Goal: Task Accomplishment & Management: Complete application form

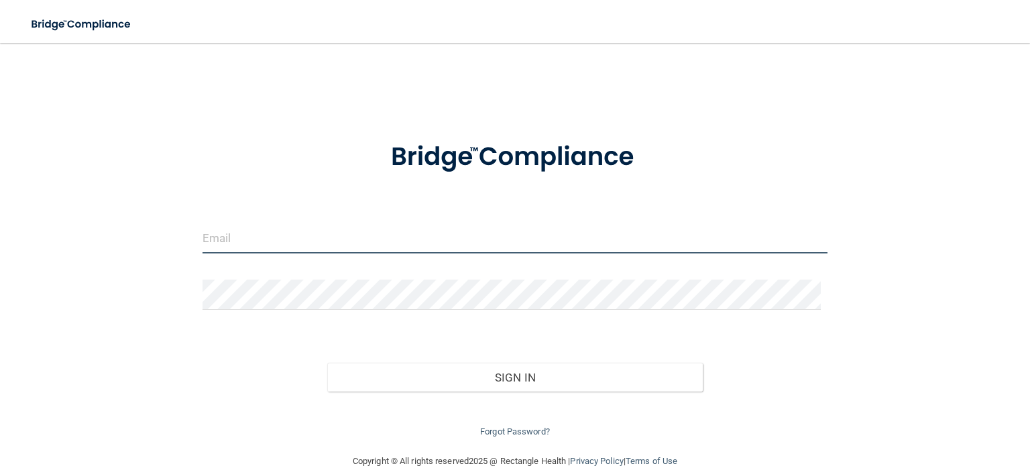
type input "liz@drbarrycorp.com"
click at [302, 236] on input "liz@drbarrycorp.com" at bounding box center [514, 238] width 625 height 30
drag, startPoint x: 340, startPoint y: 239, endPoint x: 36, endPoint y: 239, distance: 304.3
click at [36, 239] on div "liz@drbarrycorp.com Invalid email/password. You don't have permission to access…" at bounding box center [515, 247] width 976 height 383
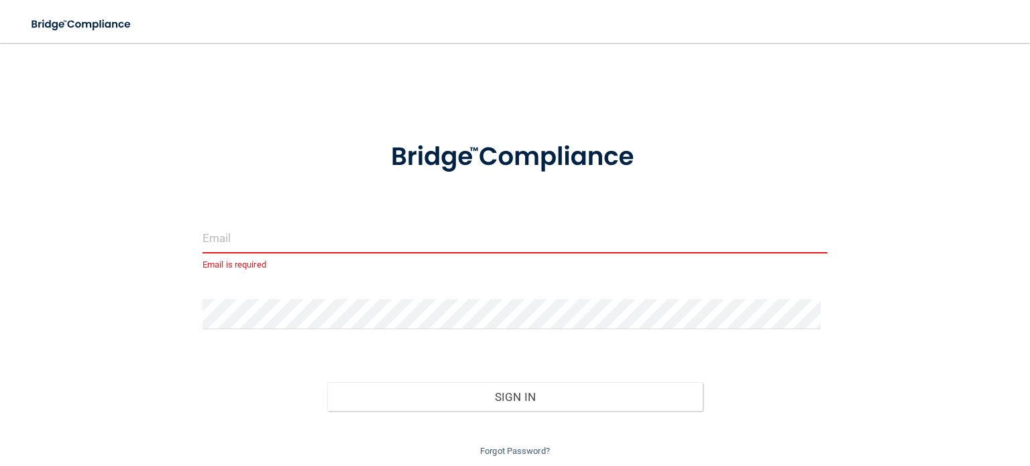
paste input "[EMAIL_ADDRESS][DOMAIN_NAME]"
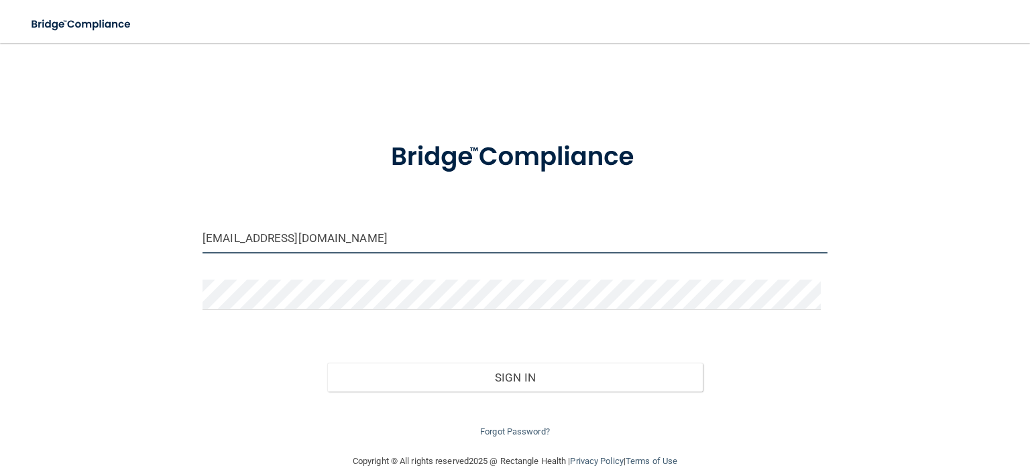
type input "[EMAIL_ADDRESS][DOMAIN_NAME]"
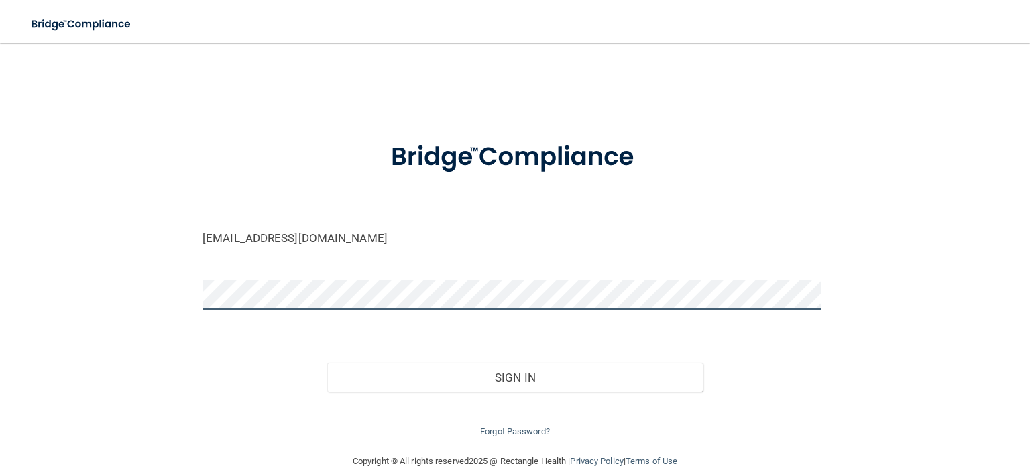
click at [123, 295] on div "ponderosa-liz@drbarrycorp.com Invalid email/password. You don't have permission…" at bounding box center [515, 247] width 976 height 383
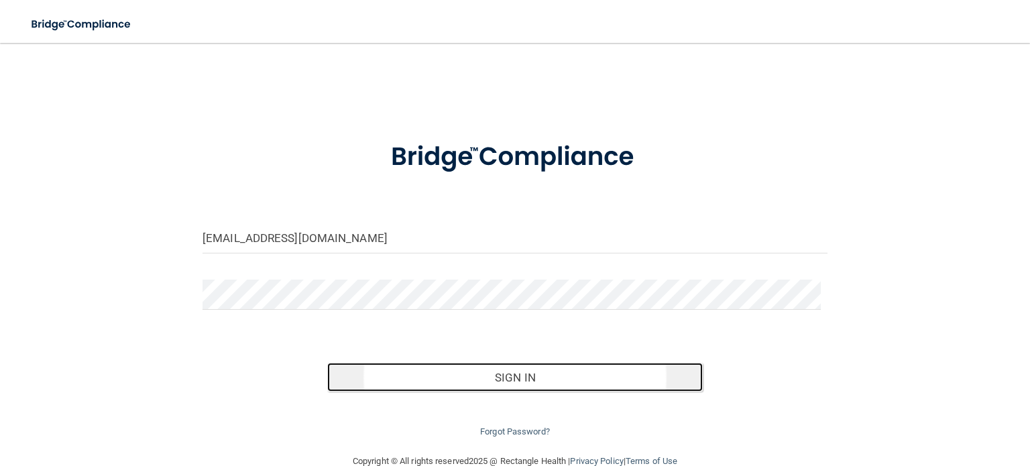
click at [499, 379] on button "Sign In" at bounding box center [514, 377] width 375 height 29
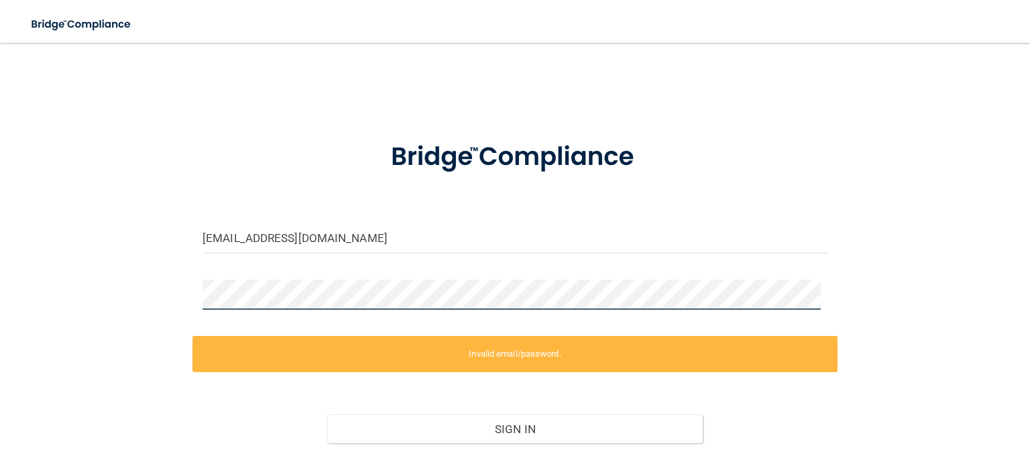
click at [150, 280] on div "ponderosa-liz@drbarrycorp.com Invalid email/password. You don't have permission…" at bounding box center [515, 273] width 976 height 435
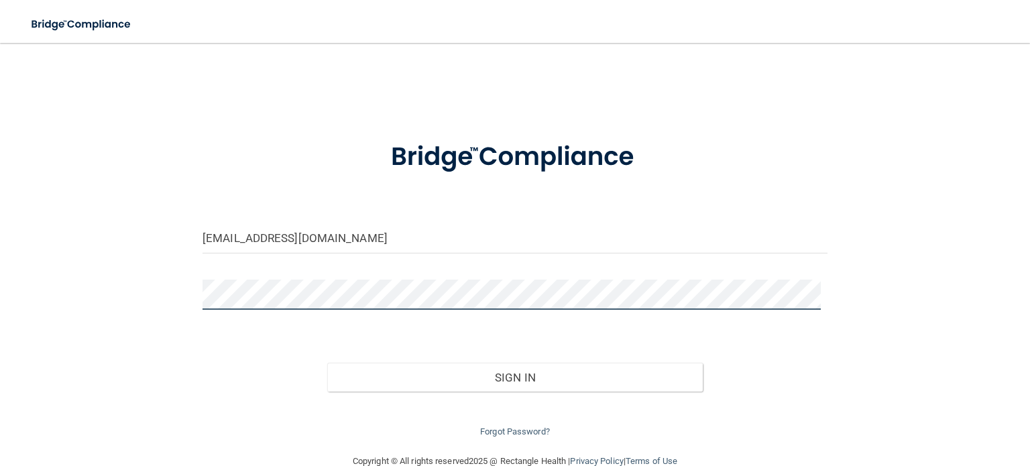
click at [327, 363] on button "Sign In" at bounding box center [514, 377] width 375 height 29
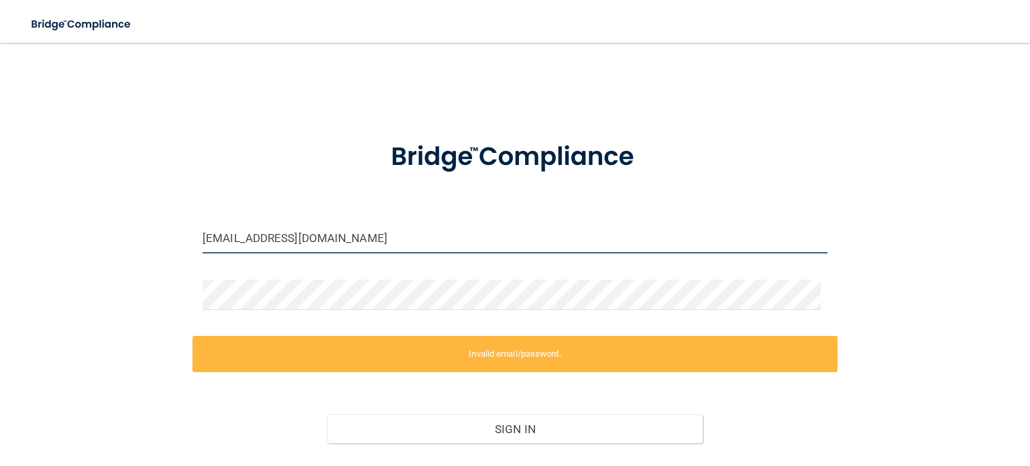
click at [457, 251] on input "[EMAIL_ADDRESS][DOMAIN_NAME]" at bounding box center [514, 238] width 625 height 30
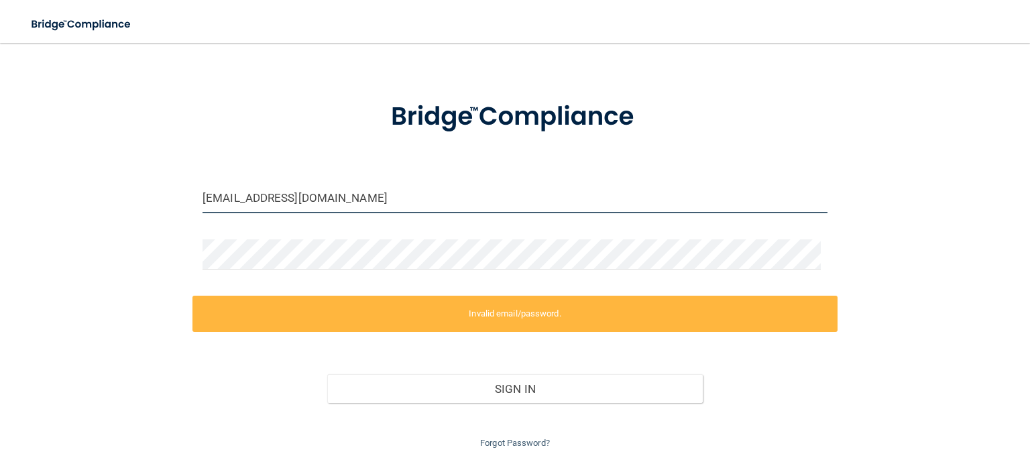
scroll to position [78, 0]
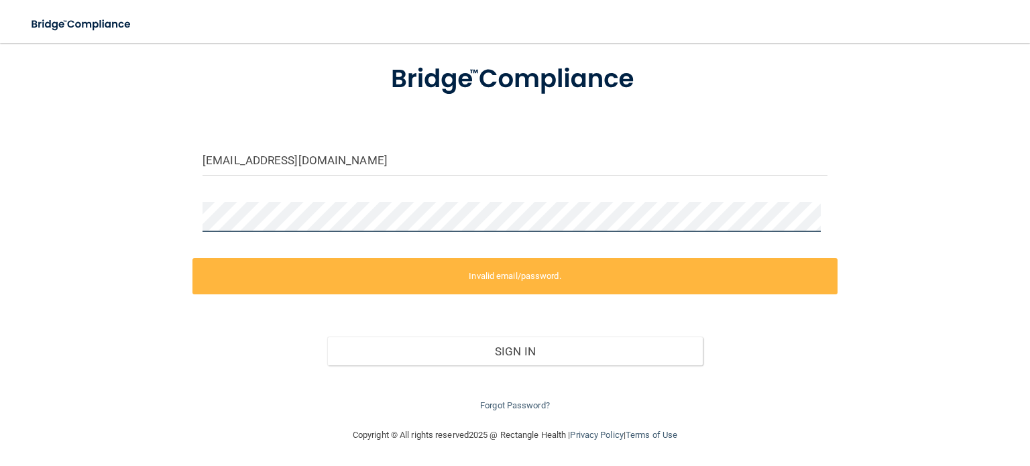
click at [103, 214] on div "ponderosa-liz@drbarrycorp.com Invalid email/password. You don't have permission…" at bounding box center [515, 196] width 976 height 435
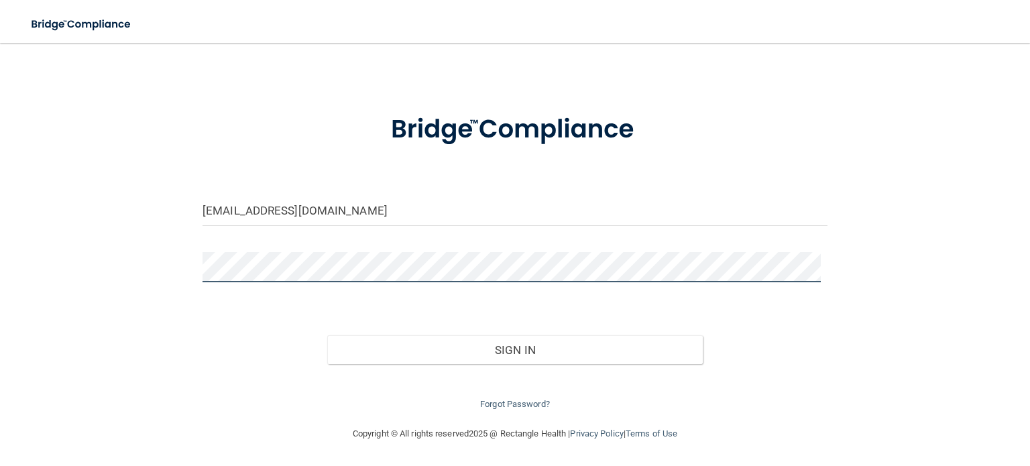
scroll to position [27, 0]
click at [327, 336] on button "Sign In" at bounding box center [514, 350] width 375 height 29
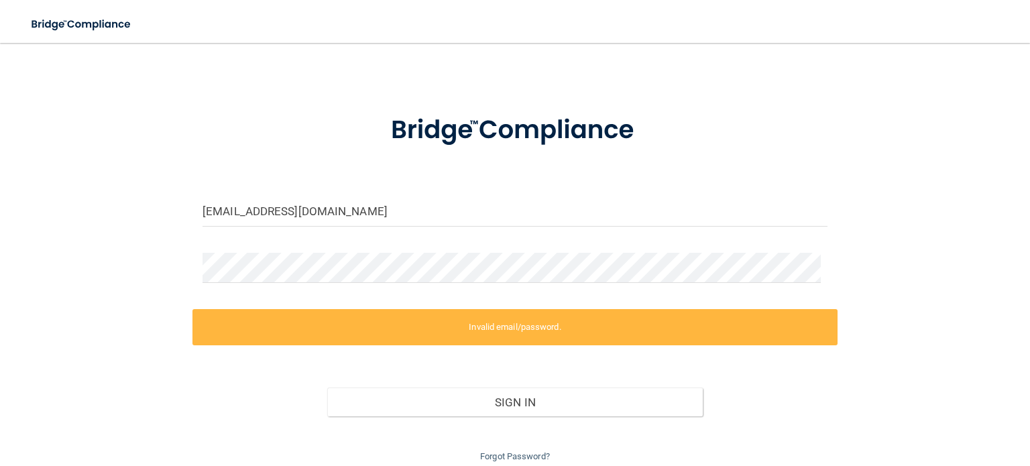
click at [517, 43] on div "ponderosa-liz@drbarrycorp.com Invalid email/password. You don't have permission…" at bounding box center [515, 246] width 976 height 435
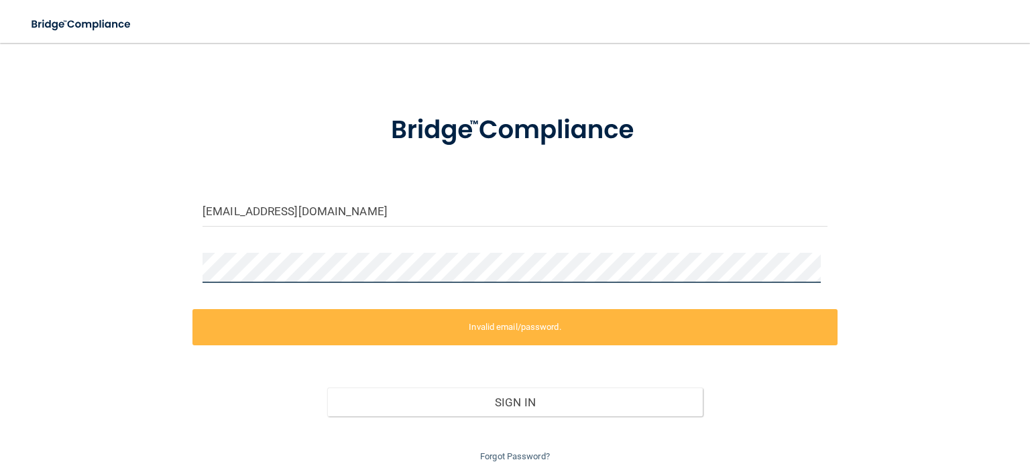
click at [112, 276] on div "ponderosa-liz@drbarrycorp.com Invalid email/password. You don't have permission…" at bounding box center [515, 246] width 976 height 435
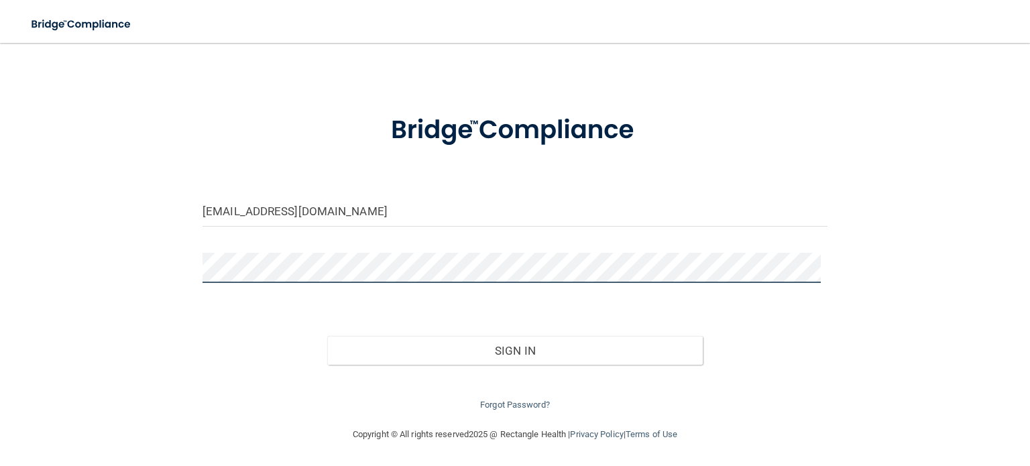
click at [327, 336] on button "Sign In" at bounding box center [514, 350] width 375 height 29
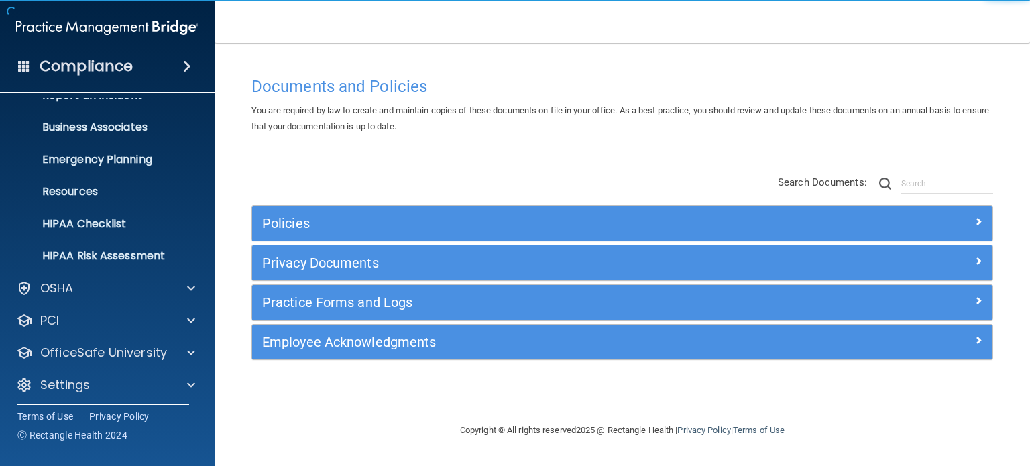
scroll to position [90, 0]
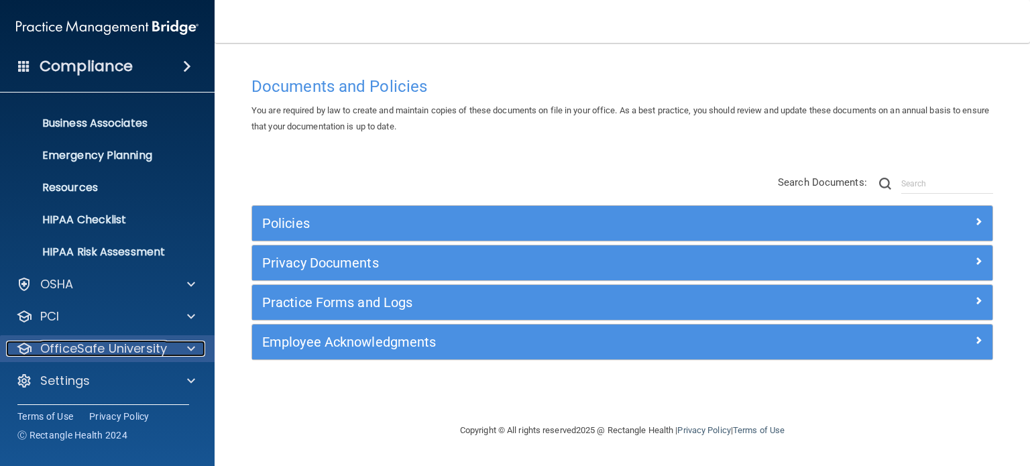
click at [190, 349] on span at bounding box center [191, 349] width 8 height 16
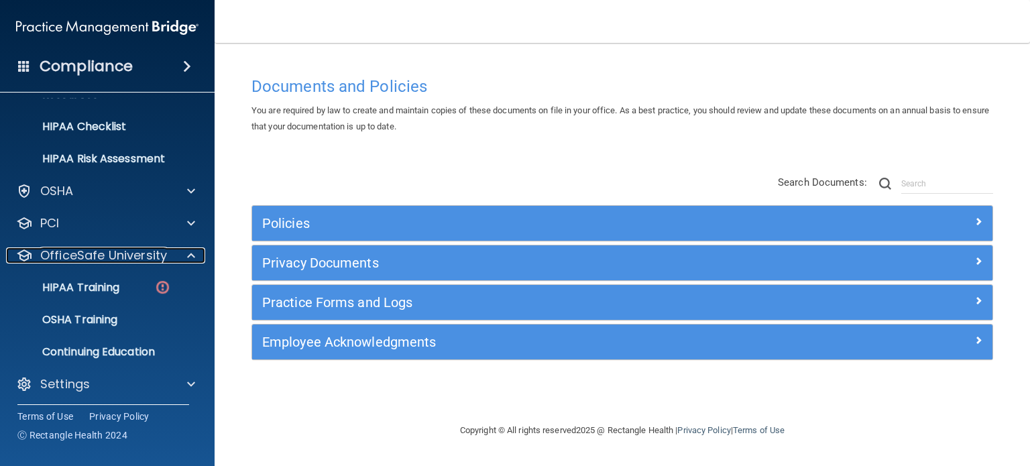
scroll to position [186, 0]
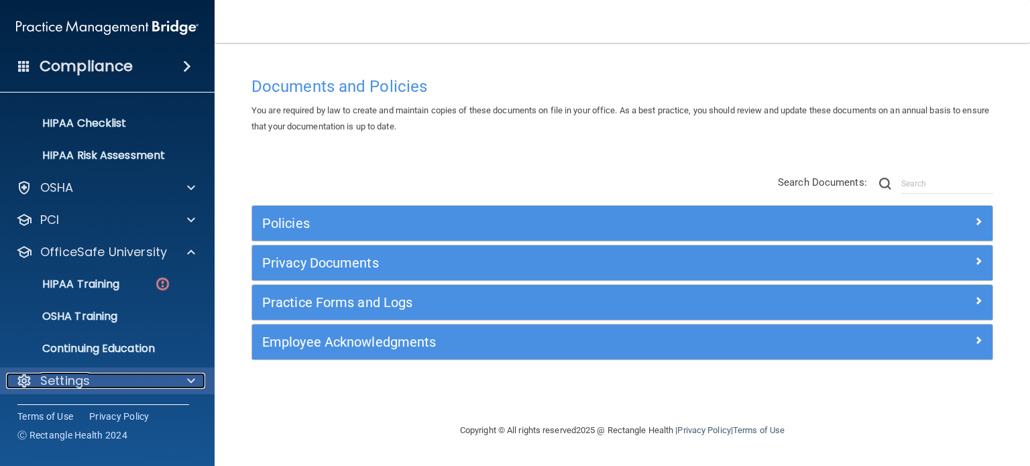
click at [194, 376] on span at bounding box center [191, 381] width 8 height 16
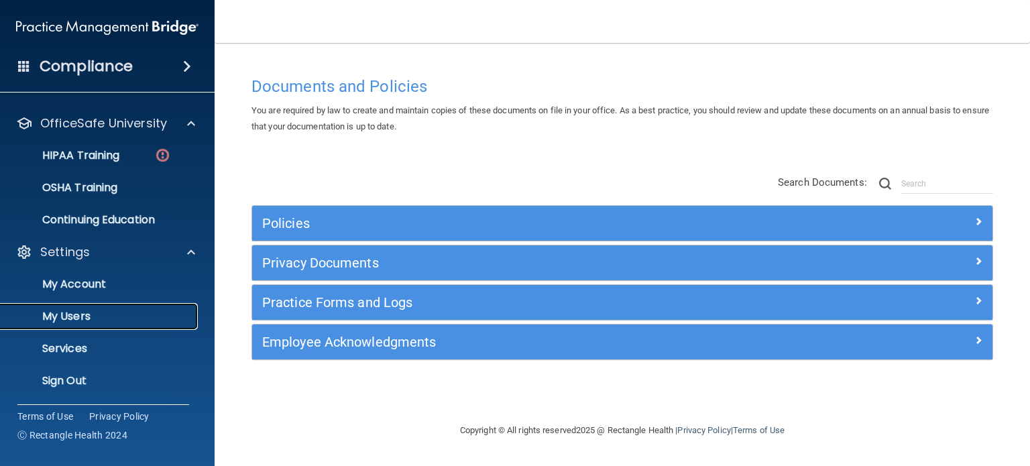
click at [78, 318] on p "My Users" at bounding box center [100, 316] width 183 height 13
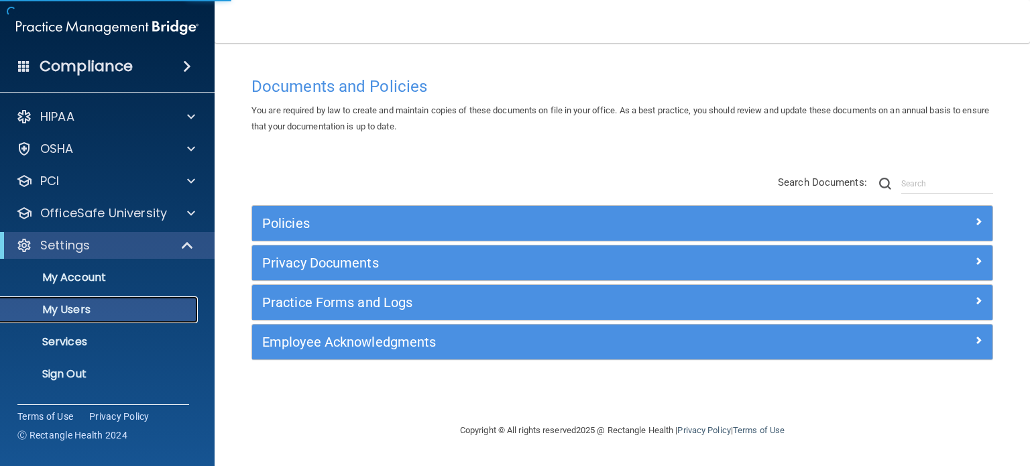
select select "20"
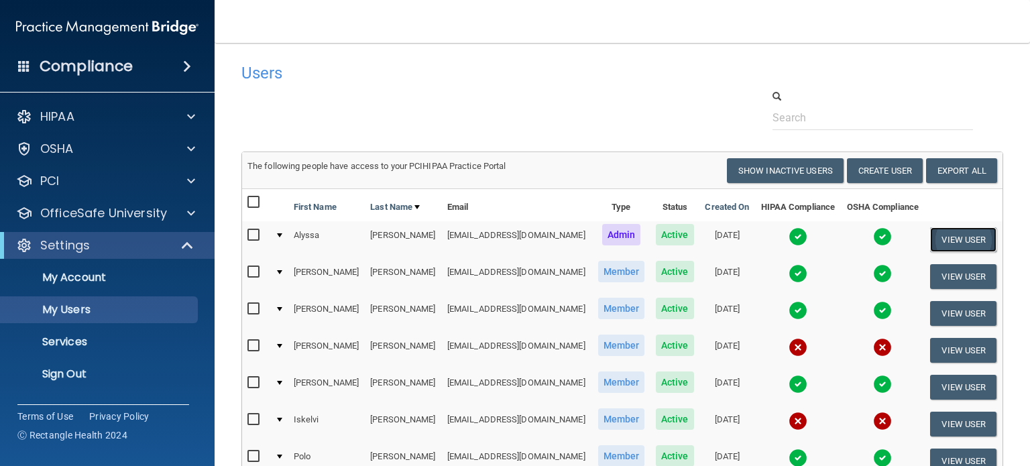
click at [963, 237] on button "View User" at bounding box center [963, 239] width 66 height 25
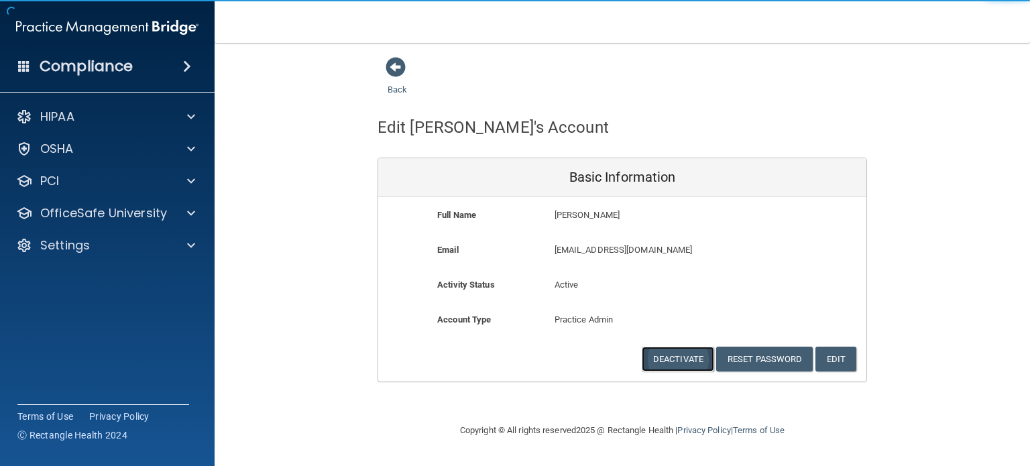
click at [697, 351] on button "Deactivate" at bounding box center [678, 359] width 72 height 25
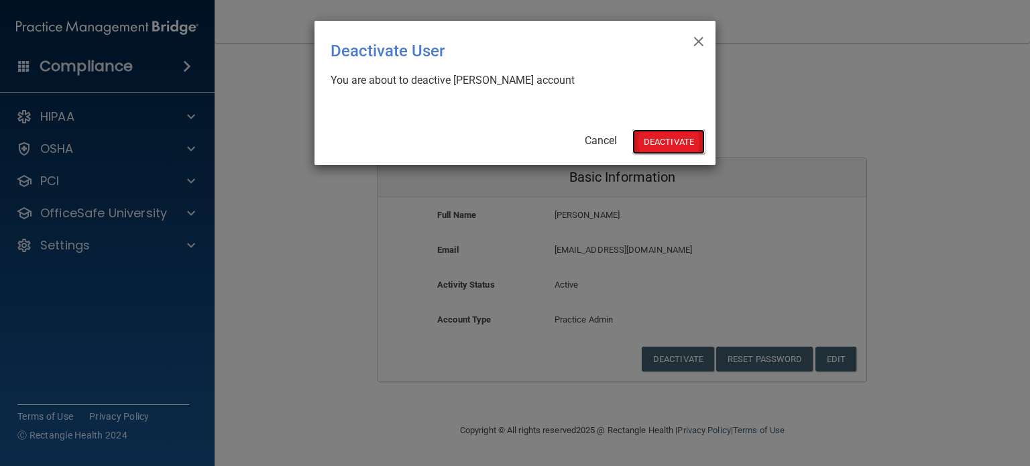
click at [673, 137] on button "Deactivate" at bounding box center [668, 141] width 72 height 25
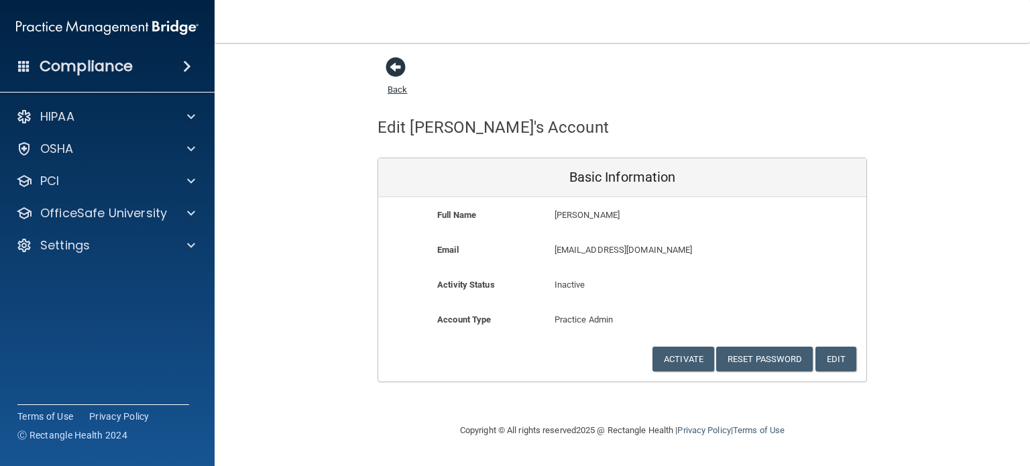
click at [399, 64] on span at bounding box center [395, 67] width 20 height 20
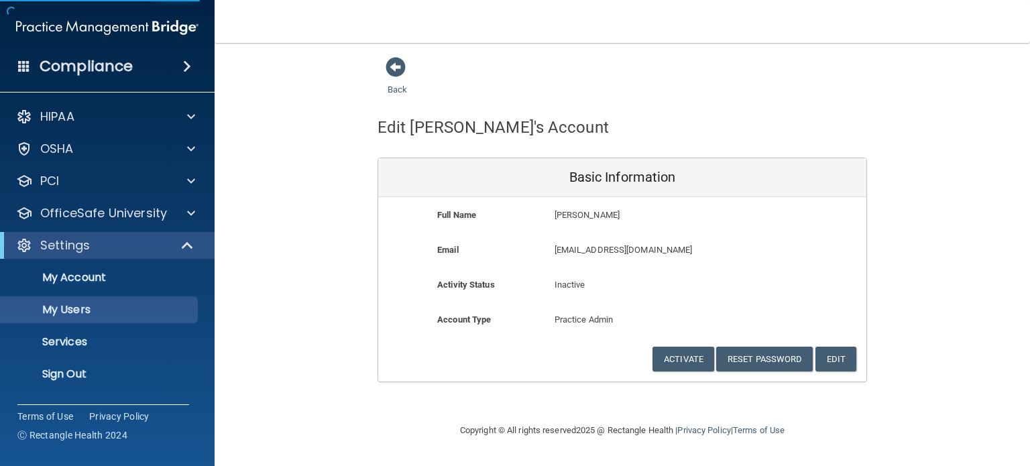
select select "20"
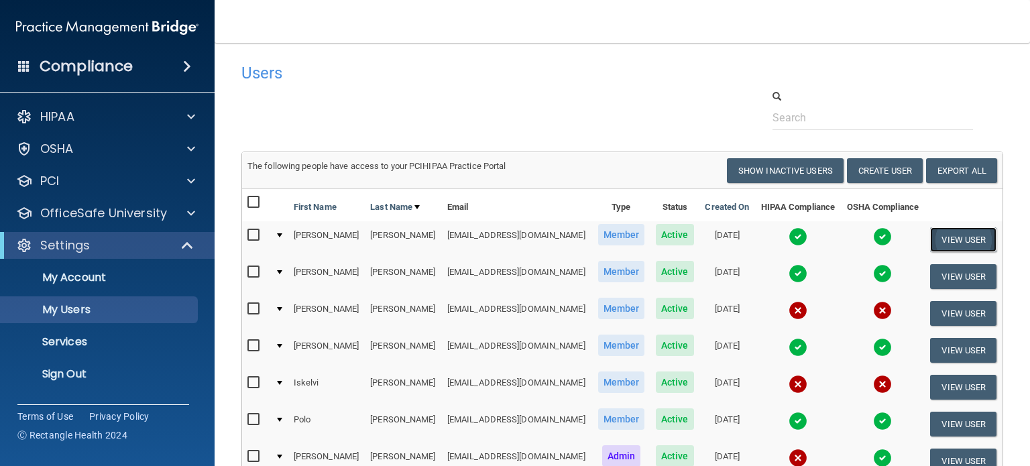
click at [934, 232] on button "View User" at bounding box center [963, 239] width 66 height 25
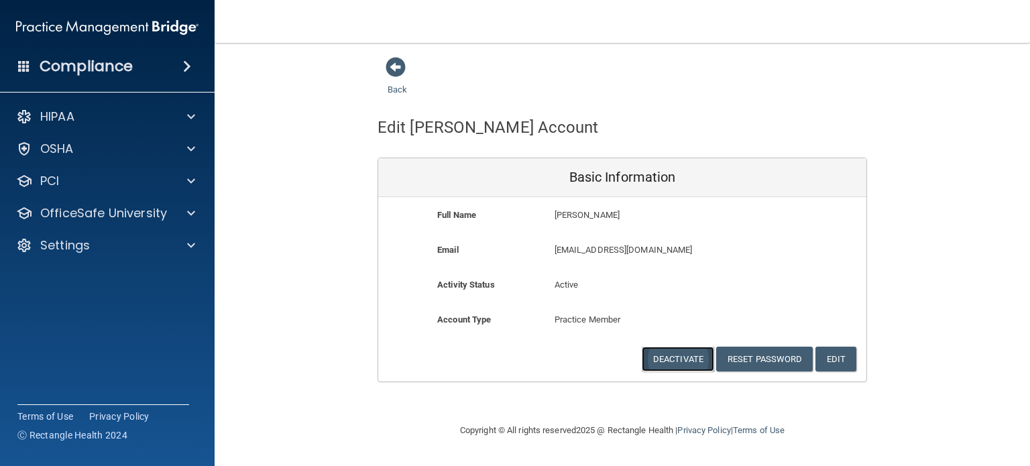
click at [686, 361] on button "Deactivate" at bounding box center [678, 359] width 72 height 25
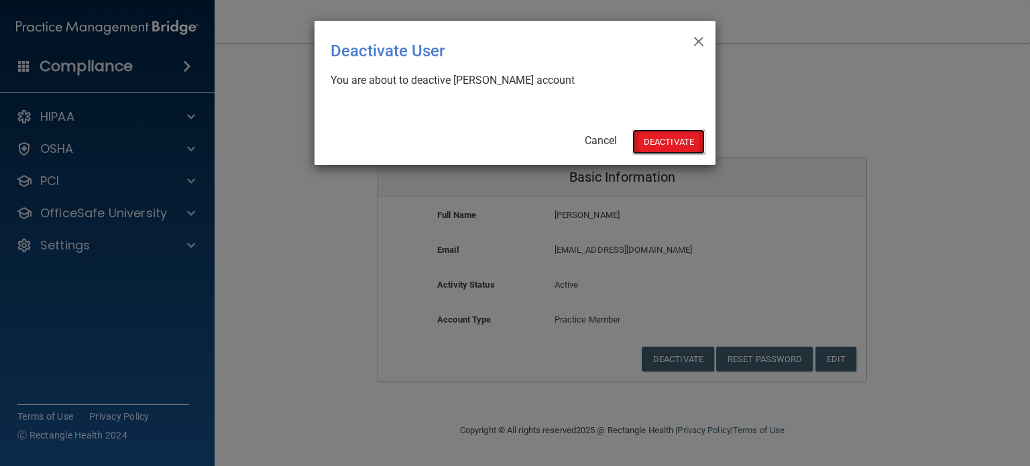
click at [673, 131] on button "Deactivate" at bounding box center [668, 141] width 72 height 25
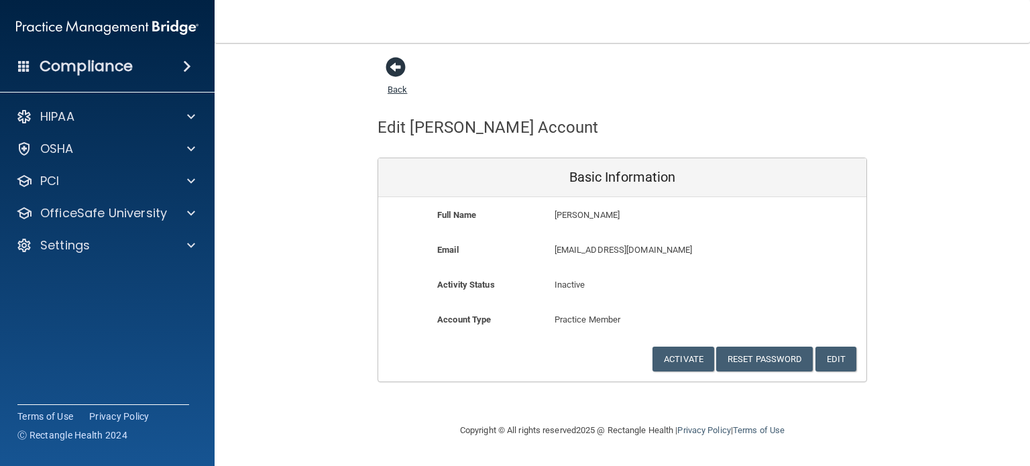
click at [393, 68] on span at bounding box center [395, 67] width 20 height 20
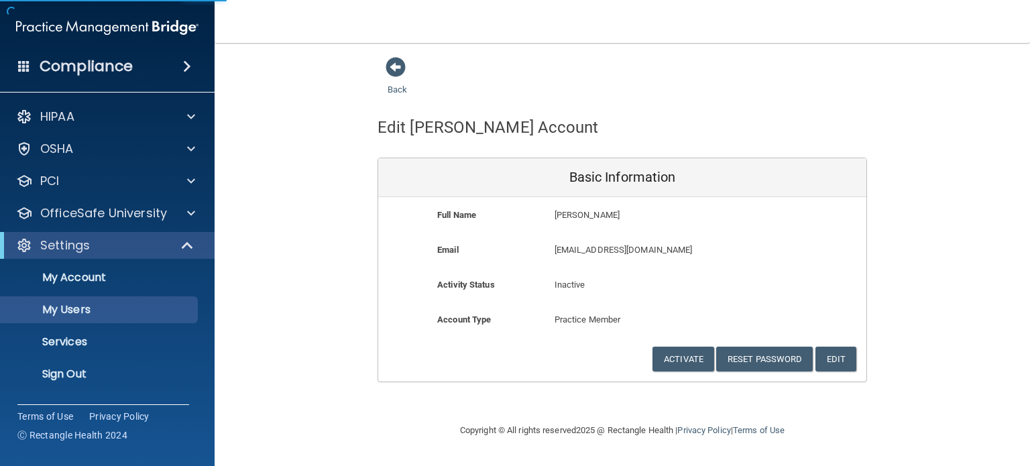
select select "20"
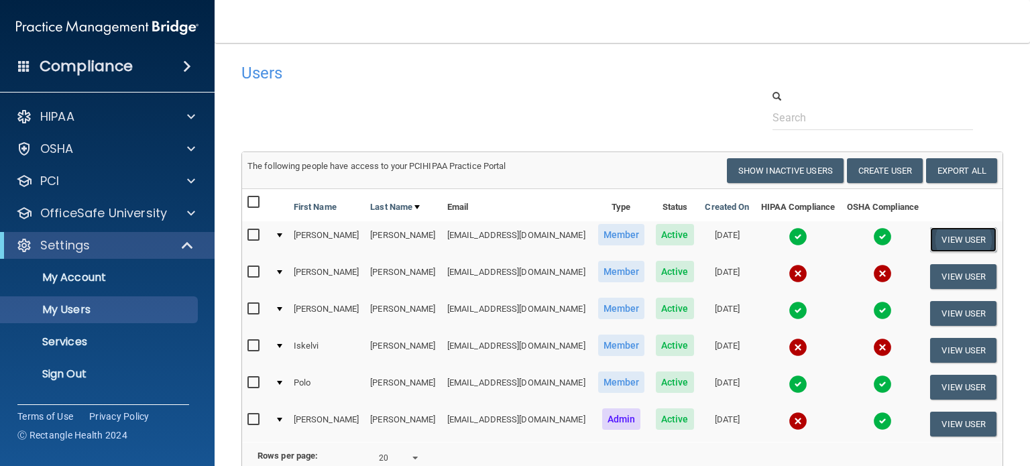
click at [934, 238] on button "View User" at bounding box center [963, 239] width 66 height 25
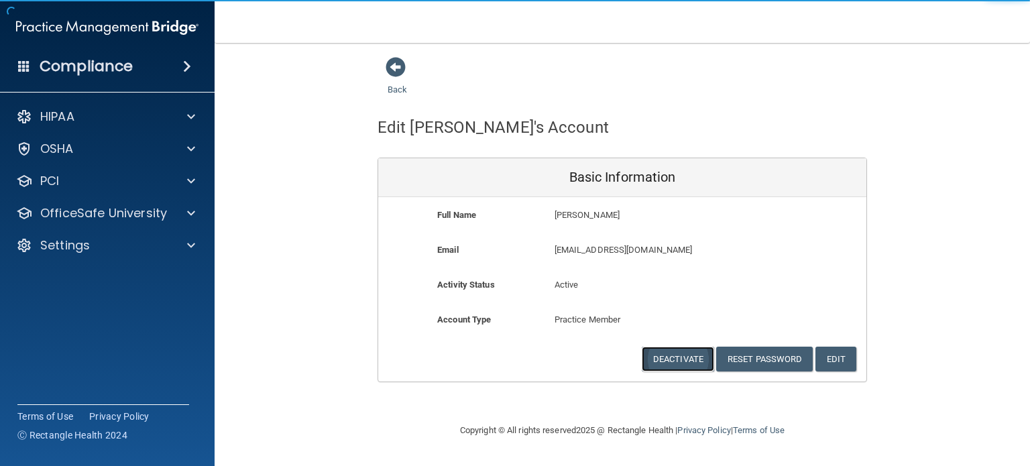
click at [683, 357] on button "Deactivate" at bounding box center [678, 359] width 72 height 25
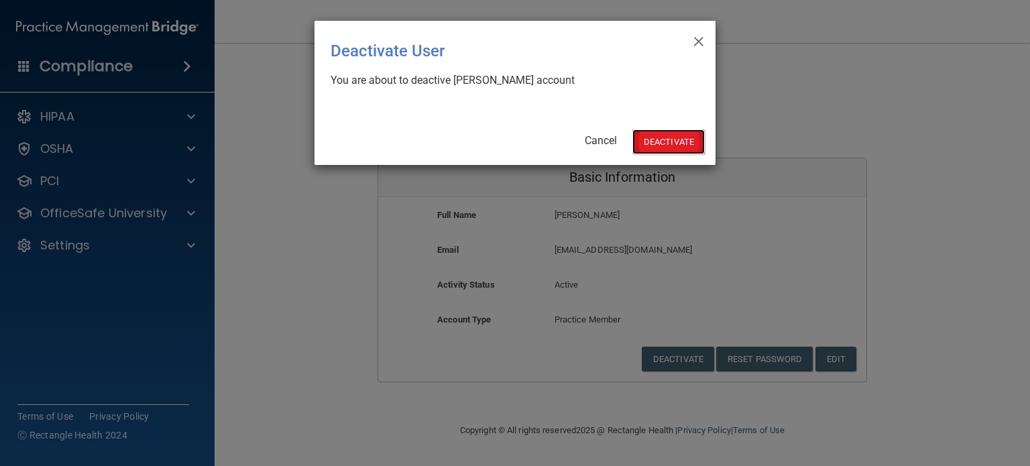
click at [663, 149] on button "Deactivate" at bounding box center [668, 141] width 72 height 25
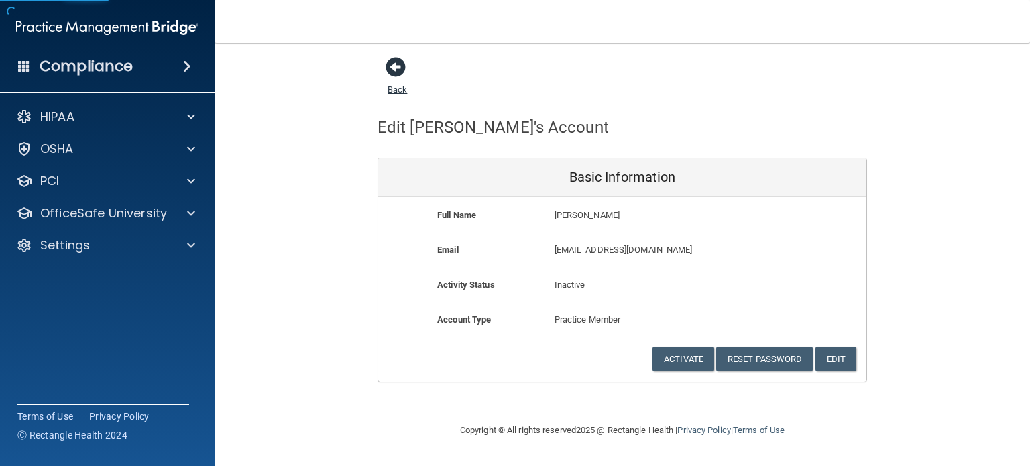
click at [398, 65] on span at bounding box center [395, 67] width 20 height 20
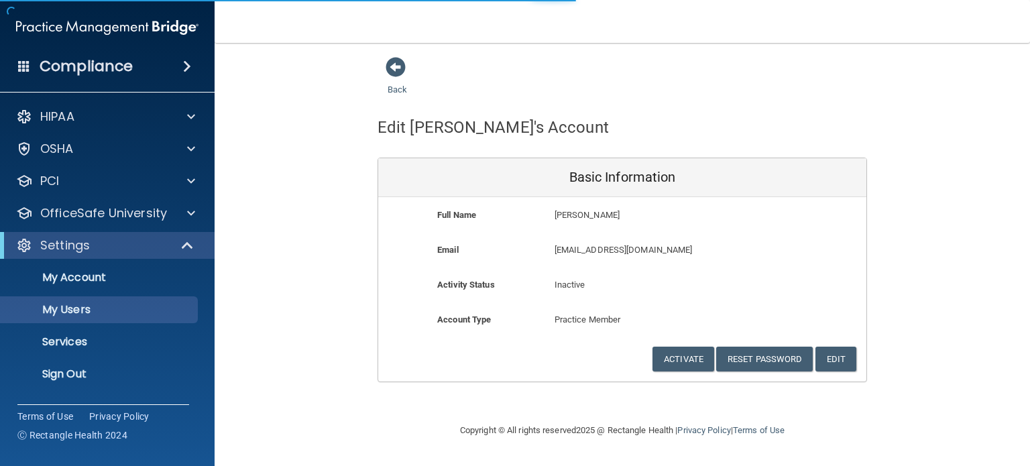
select select "20"
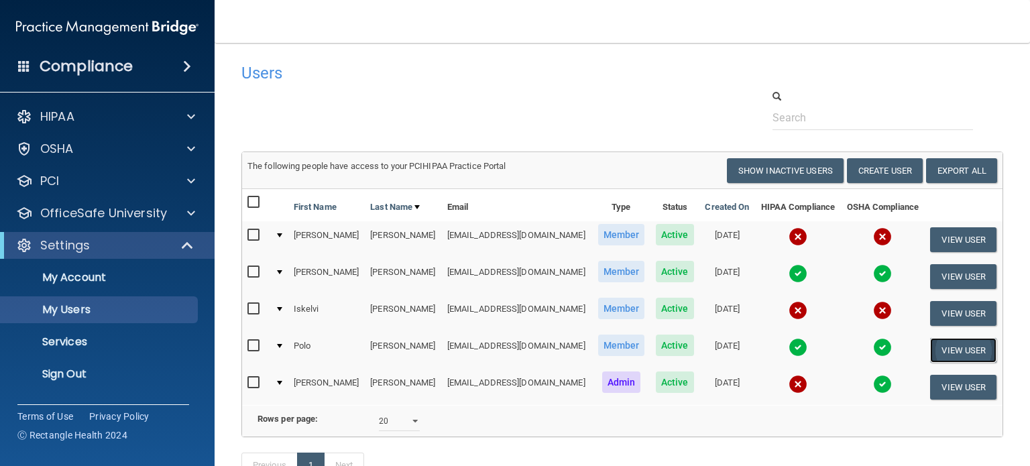
click at [955, 345] on button "View User" at bounding box center [963, 350] width 66 height 25
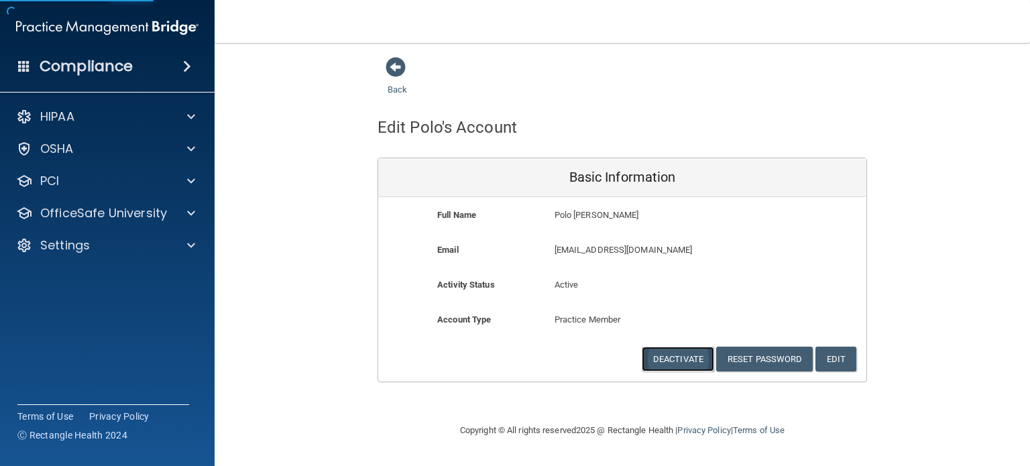
click at [681, 354] on button "Deactivate" at bounding box center [678, 359] width 72 height 25
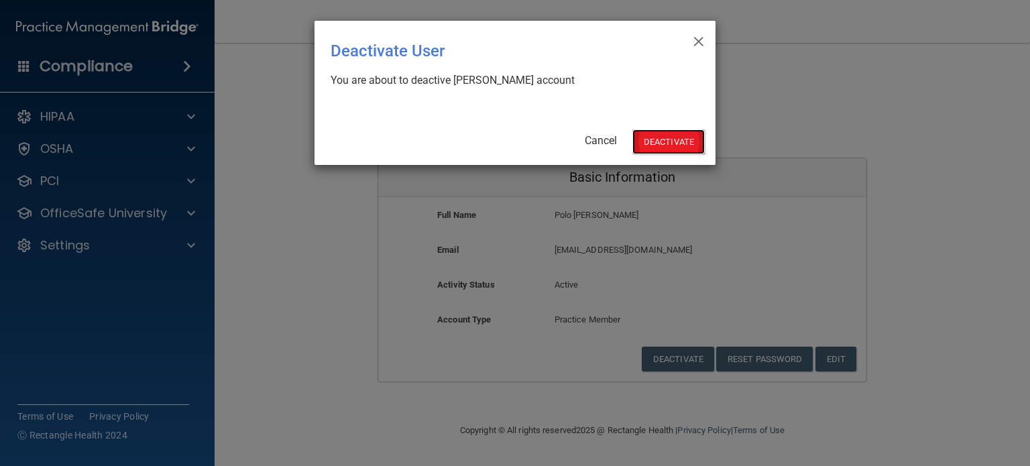
click at [673, 137] on button "Deactivate" at bounding box center [668, 141] width 72 height 25
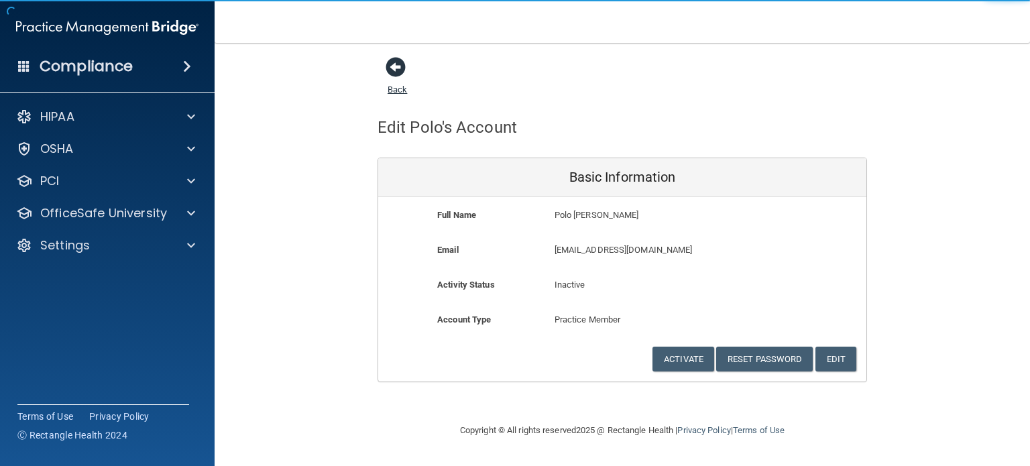
click at [393, 71] on span at bounding box center [395, 67] width 20 height 20
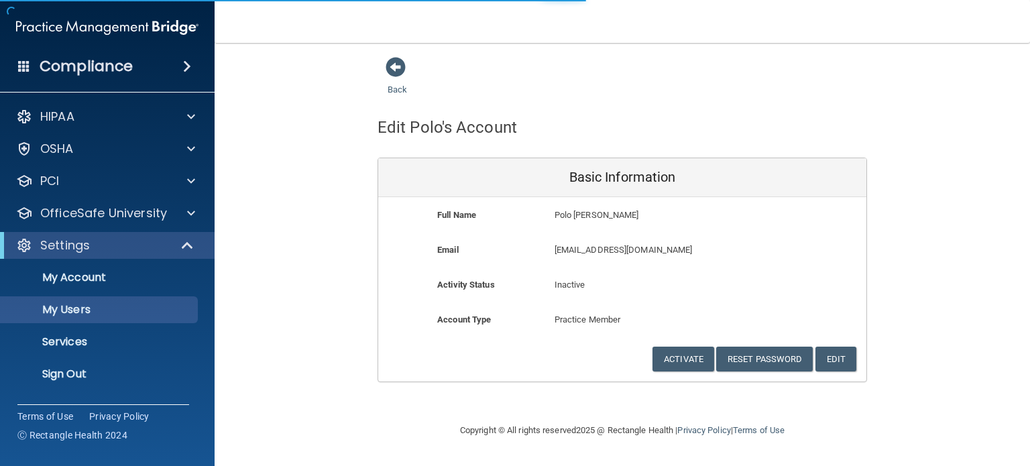
select select "20"
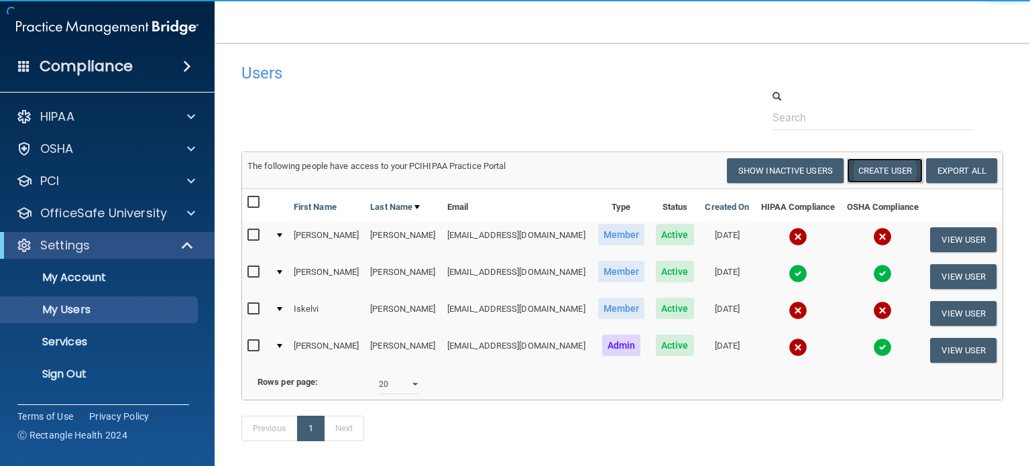
click at [863, 164] on button "Create User" at bounding box center [885, 170] width 76 height 25
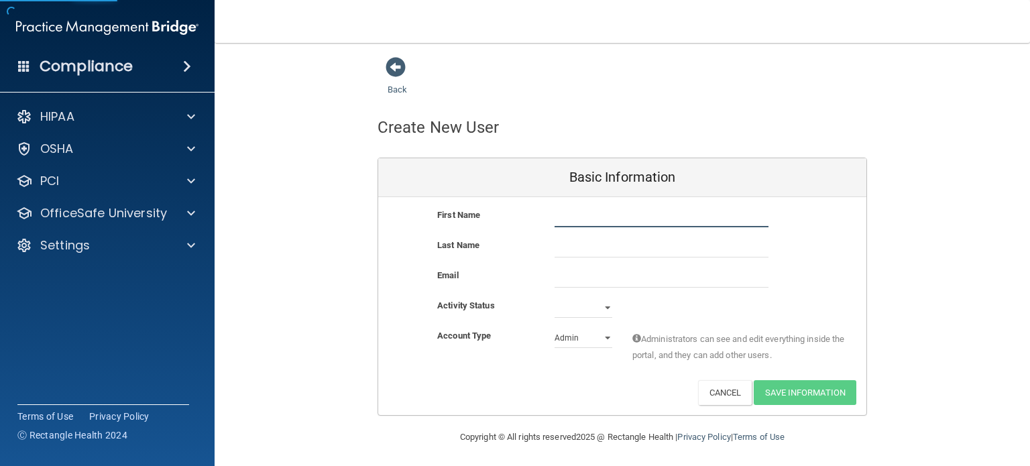
click at [566, 212] on input "text" at bounding box center [661, 217] width 214 height 20
type input "[PERSON_NAME]"
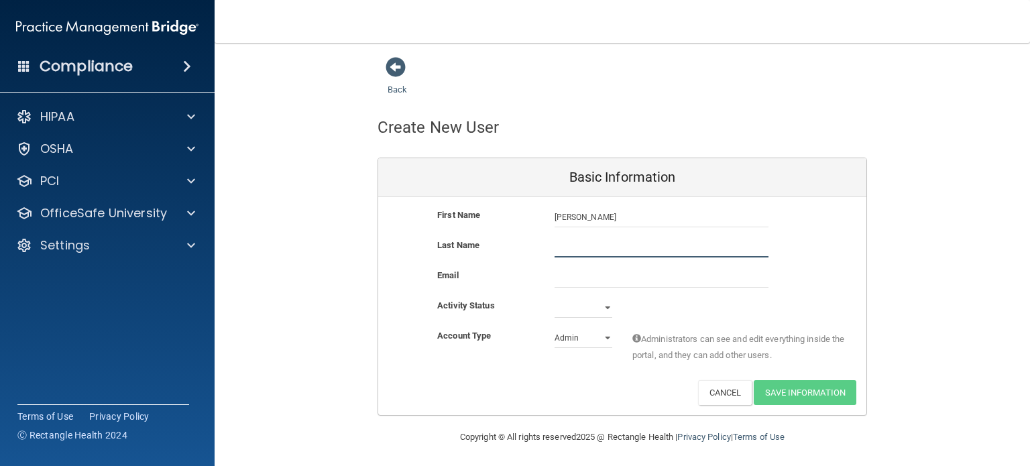
drag, startPoint x: 603, startPoint y: 239, endPoint x: 595, endPoint y: 239, distance: 8.7
click at [601, 239] on input "text" at bounding box center [661, 247] width 214 height 20
type input "[PERSON_NAME]"
click at [579, 274] on input "email" at bounding box center [661, 277] width 214 height 20
paste input "[EMAIL_ADDRESS][DOMAIN_NAME]"
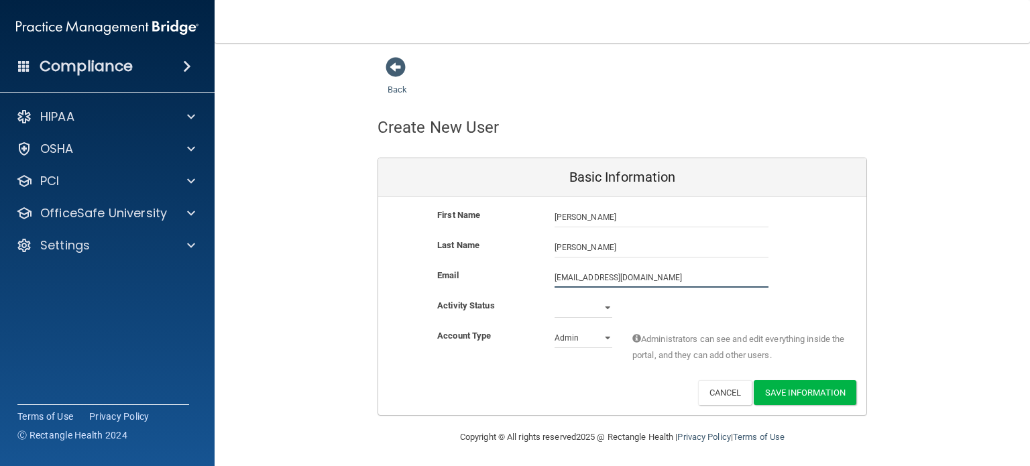
type input "[EMAIL_ADDRESS][DOMAIN_NAME]"
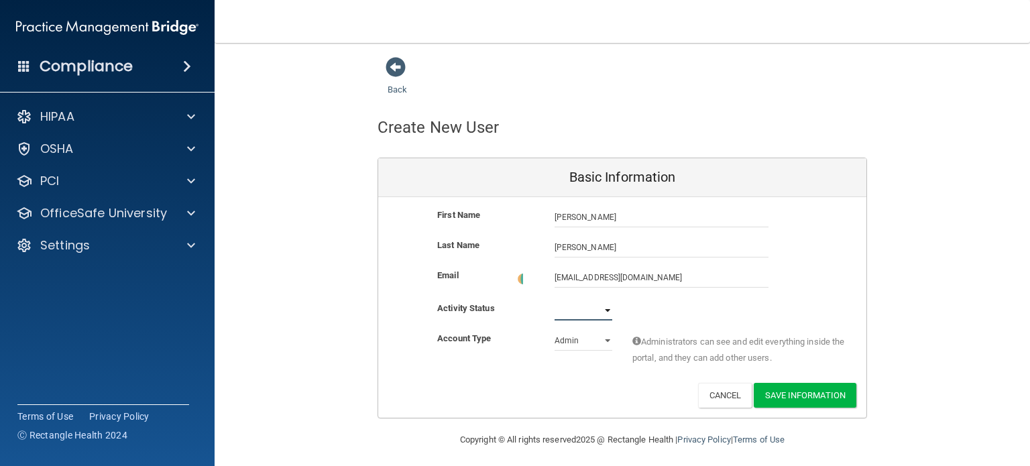
click at [597, 308] on select "Active Inactive" at bounding box center [583, 310] width 58 height 20
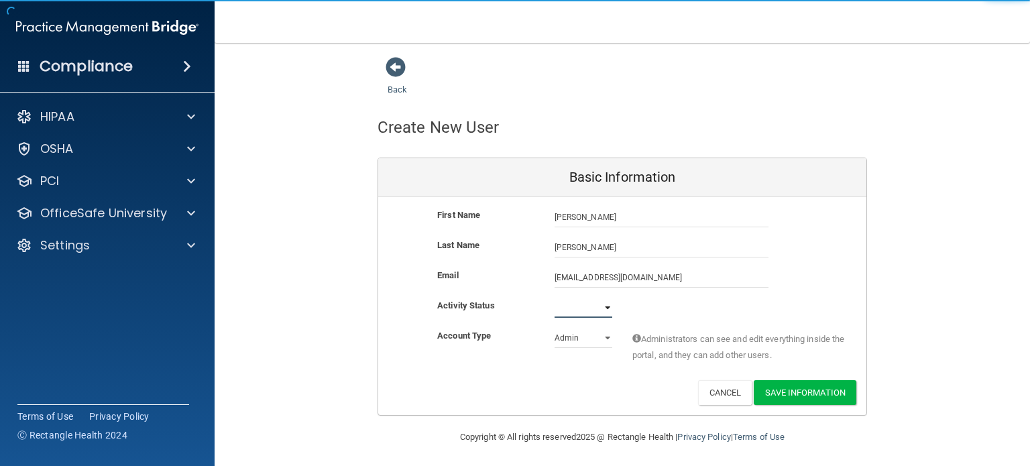
select select "active"
click at [554, 298] on select "Active Inactive" at bounding box center [583, 308] width 58 height 20
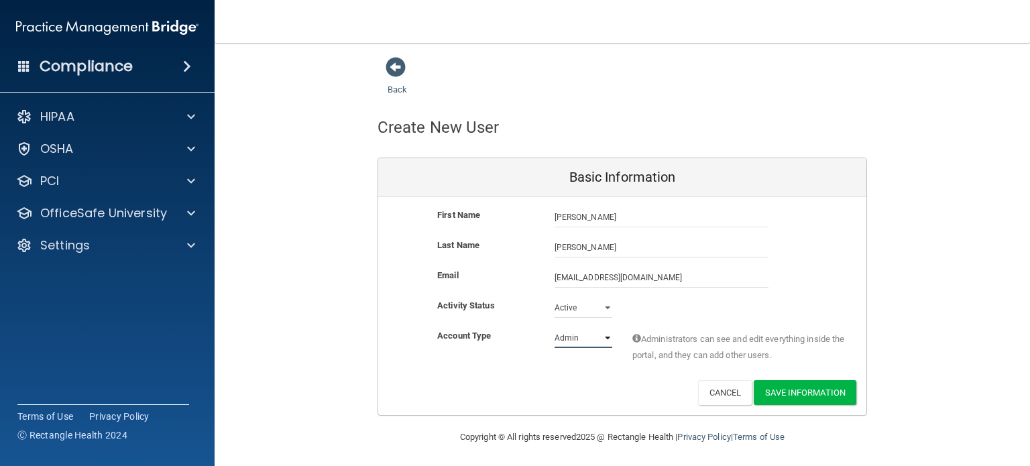
click at [599, 341] on select "Admin Member" at bounding box center [583, 338] width 58 height 20
select select "practice_member"
click at [554, 328] on select "Admin Member" at bounding box center [583, 338] width 58 height 20
click at [807, 389] on button "Save Information" at bounding box center [804, 392] width 103 height 25
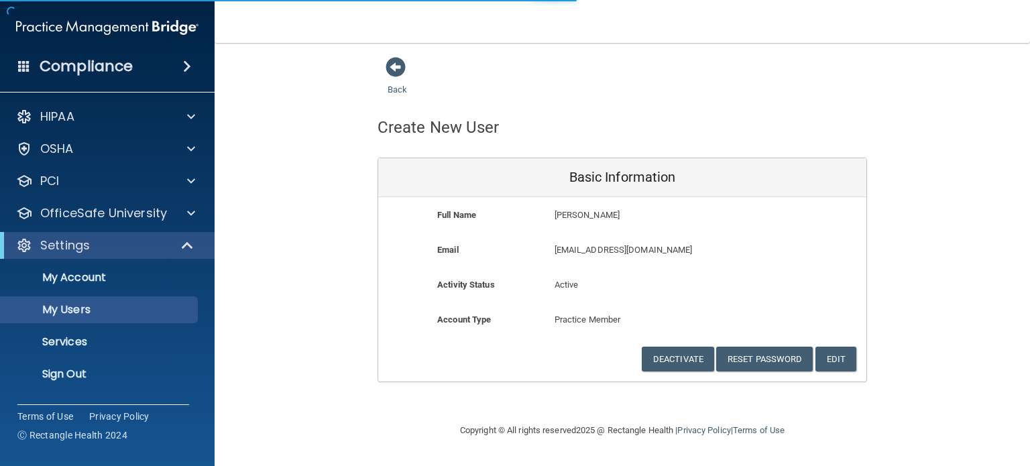
select select "20"
